Goal: Navigation & Orientation: Go to known website

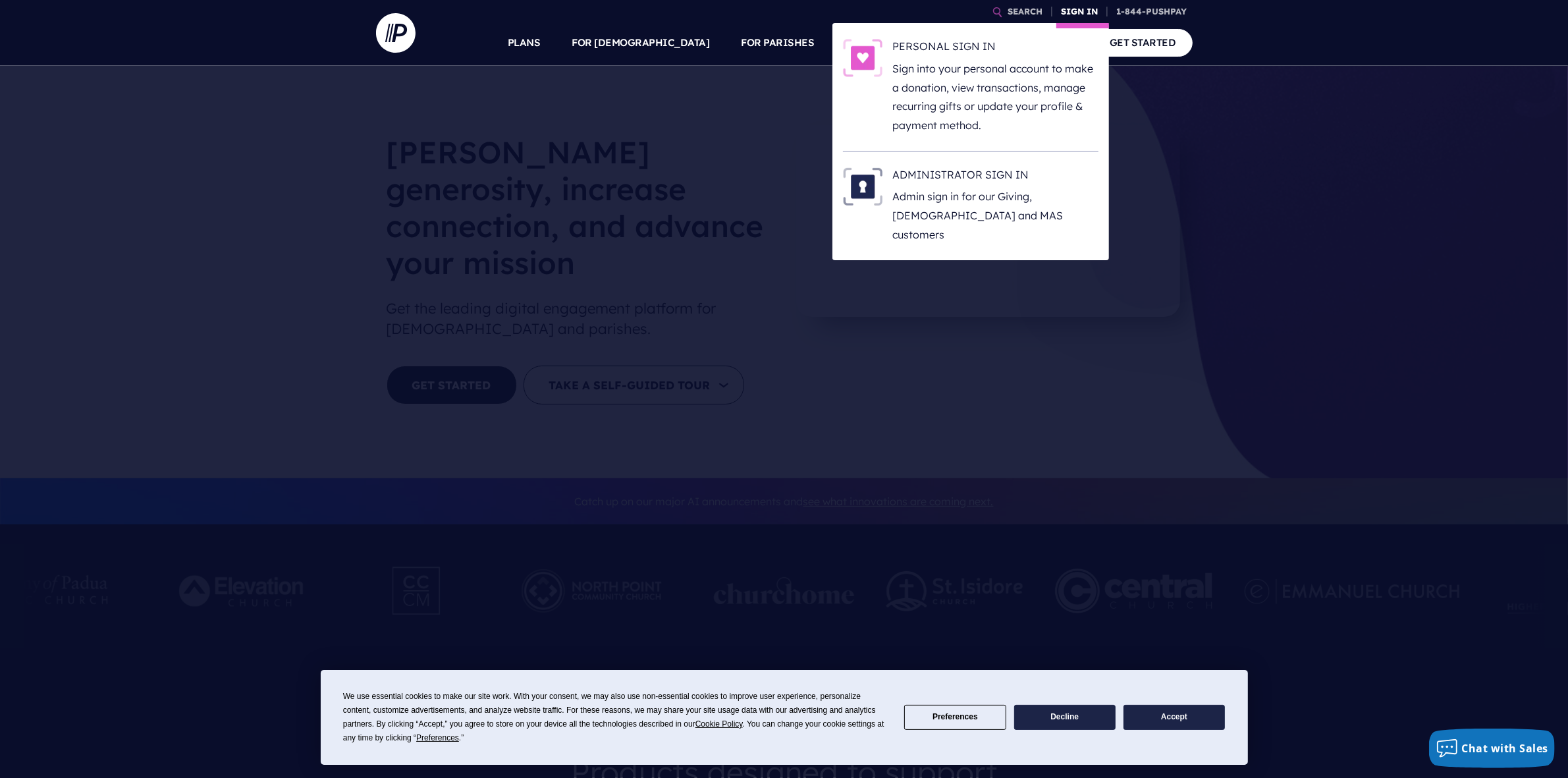
click at [1072, 10] on link "SIGN IN" at bounding box center [1080, 11] width 48 height 23
click at [971, 203] on p "Admin sign in for our Giving, [DEMOGRAPHIC_DATA] and MAS customers" at bounding box center [996, 215] width 206 height 57
